Goal: Information Seeking & Learning: Learn about a topic

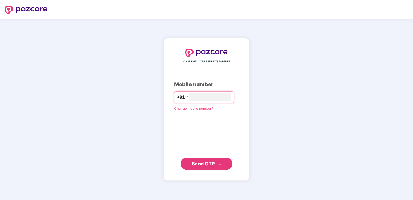
type input "**********"
click at [207, 165] on span "Send OTP" at bounding box center [203, 163] width 23 height 5
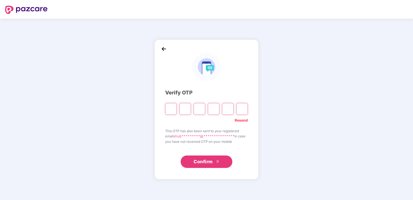
type input "*"
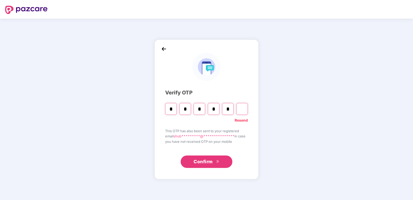
type input "*"
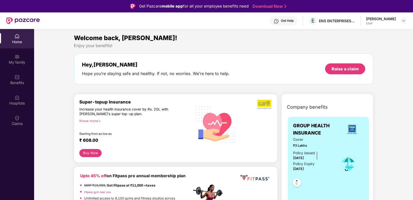
click at [400, 19] on div "[PERSON_NAME] User" at bounding box center [386, 20] width 41 height 9
click at [402, 20] on img at bounding box center [403, 21] width 4 height 4
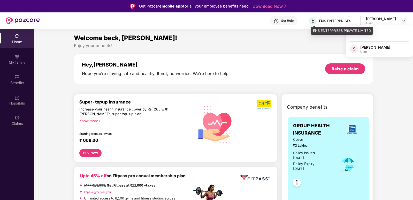
click at [323, 21] on div "ENS ENTERPRISES PRIVATE LIMITED" at bounding box center [337, 20] width 36 height 5
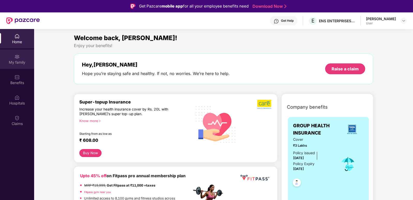
click at [18, 58] on img at bounding box center [16, 56] width 5 height 5
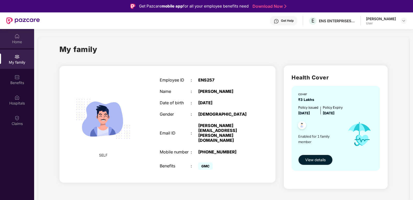
click at [18, 47] on div "Home" at bounding box center [17, 38] width 34 height 19
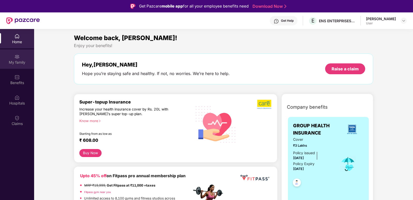
click at [17, 64] on div "My family" at bounding box center [17, 62] width 34 height 5
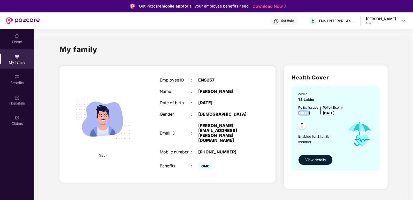
drag, startPoint x: 296, startPoint y: 115, endPoint x: 304, endPoint y: 118, distance: 8.6
click at [304, 115] on span "[DATE]" at bounding box center [304, 113] width 12 height 4
drag, startPoint x: 322, startPoint y: 117, endPoint x: 326, endPoint y: 117, distance: 3.9
click at [326, 115] on span "[DATE]" at bounding box center [329, 113] width 12 height 4
click at [298, 113] on div "Policy issued [DATE]" at bounding box center [308, 110] width 20 height 11
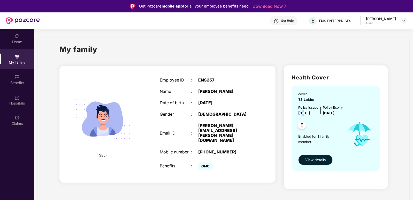
click at [298, 113] on div "Policy issued [DATE]" at bounding box center [308, 110] width 20 height 11
click at [265, 152] on div "SELF Employee ID : ENS257 Name : [PERSON_NAME] Date of birth : [DEMOGRAPHIC_DAT…" at bounding box center [167, 124] width 216 height 116
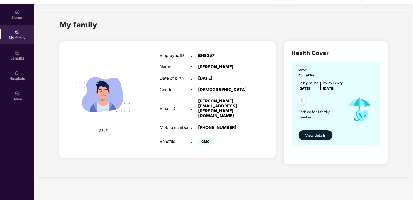
scroll to position [29, 0]
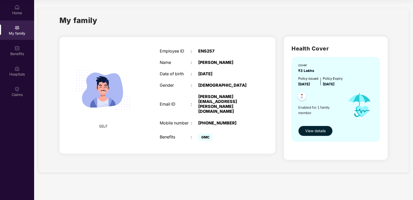
click at [308, 134] on span "View details" at bounding box center [315, 131] width 20 height 6
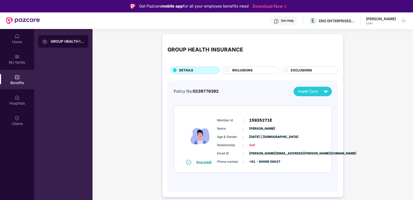
click at [297, 67] on div "EXCLUSIONS" at bounding box center [309, 69] width 57 height 7
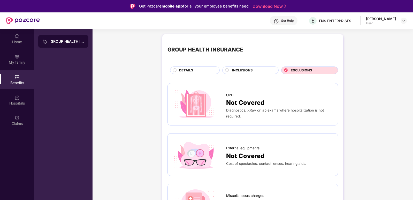
click at [251, 69] on span "INCLUSIONS" at bounding box center [242, 70] width 20 height 5
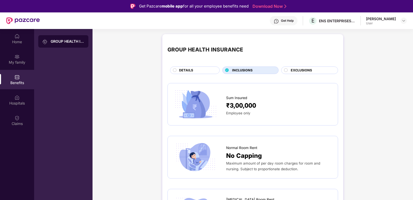
click at [182, 70] on span "DETAILS" at bounding box center [186, 70] width 14 height 5
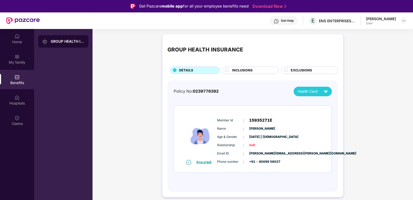
click at [236, 69] on span "INCLUSIONS" at bounding box center [242, 70] width 20 height 5
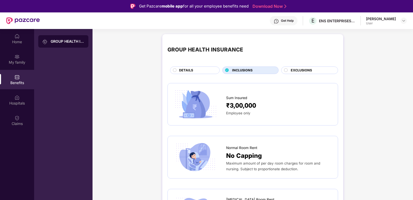
click at [174, 71] on circle at bounding box center [174, 69] width 3 height 3
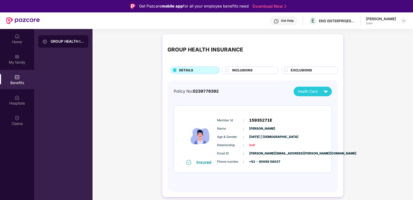
click at [243, 70] on span "INCLUSIONS" at bounding box center [242, 70] width 20 height 5
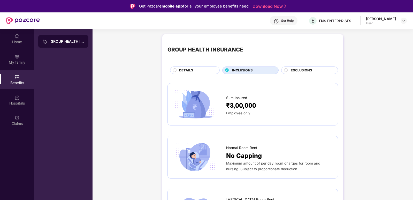
click at [306, 73] on span "EXCLUSIONS" at bounding box center [301, 70] width 21 height 5
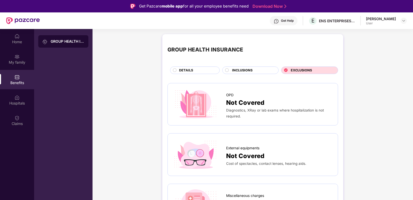
click at [255, 68] on div "INCLUSIONS" at bounding box center [252, 71] width 46 height 6
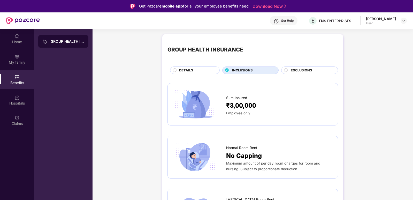
click at [175, 71] on circle at bounding box center [174, 69] width 3 height 3
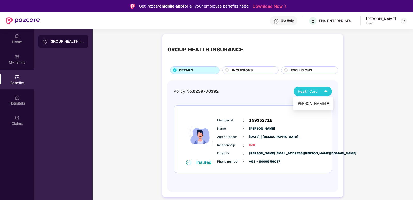
click at [314, 92] on span "Health Card" at bounding box center [308, 91] width 20 height 5
click at [256, 98] on div "Policy No: 0239776392 Health Card Insured Member Id : 15935271E Name : [PERSON_…" at bounding box center [253, 134] width 158 height 94
click at [353, 57] on div "GROUP HEALTH INSURANCE DETAILS INCLUSIONS EXCLUSIONS Policy No: 0239776392 Heal…" at bounding box center [252, 118] width 320 height 173
click at [353, 56] on div "GROUP HEALTH INSURANCE DETAILS INCLUSIONS EXCLUSIONS Policy No: 0239776392 Heal…" at bounding box center [252, 118] width 320 height 173
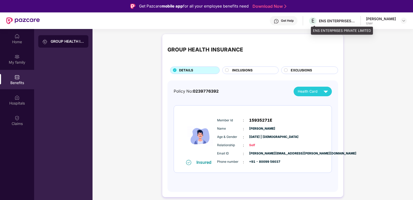
click at [324, 18] on div "ENS ENTERPRISES PRIVATE LIMITED" at bounding box center [337, 20] width 36 height 5
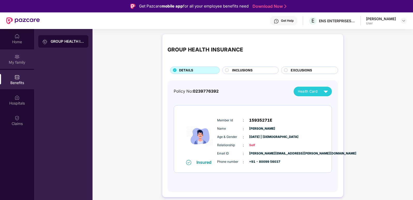
click at [20, 67] on div "My family" at bounding box center [17, 58] width 34 height 19
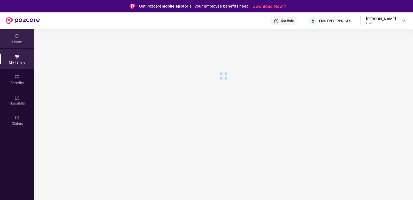
click at [18, 40] on div "Home" at bounding box center [17, 41] width 34 height 5
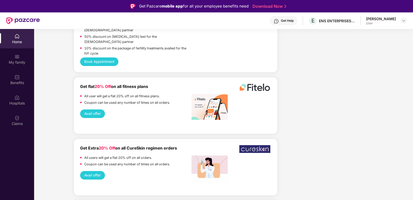
scroll to position [956, 0]
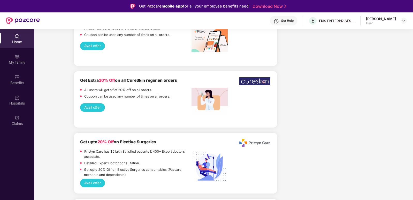
click at [157, 179] on div "Avail offer" at bounding box center [175, 183] width 191 height 9
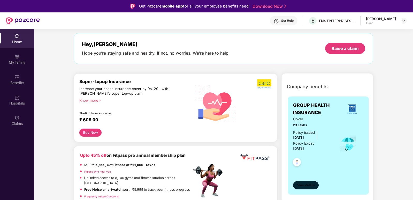
scroll to position [21, 0]
drag, startPoint x: 304, startPoint y: 185, endPoint x: 298, endPoint y: 183, distance: 6.3
click at [298, 183] on span "View details" at bounding box center [306, 184] width 18 height 5
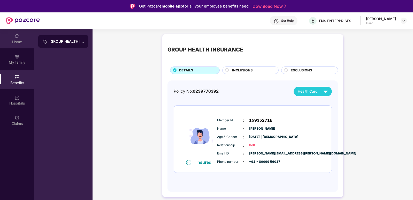
click at [17, 41] on div "Home" at bounding box center [17, 41] width 34 height 5
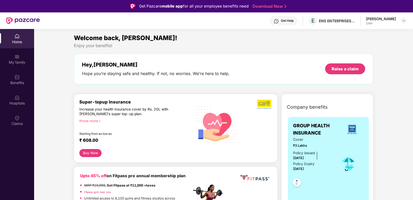
click at [26, 21] on img at bounding box center [23, 20] width 34 height 7
click at [11, 19] on img at bounding box center [23, 20] width 34 height 7
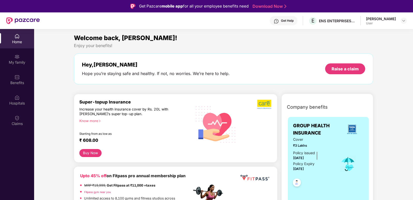
click at [11, 19] on img at bounding box center [23, 20] width 34 height 7
